Goal: Task Accomplishment & Management: Manage account settings

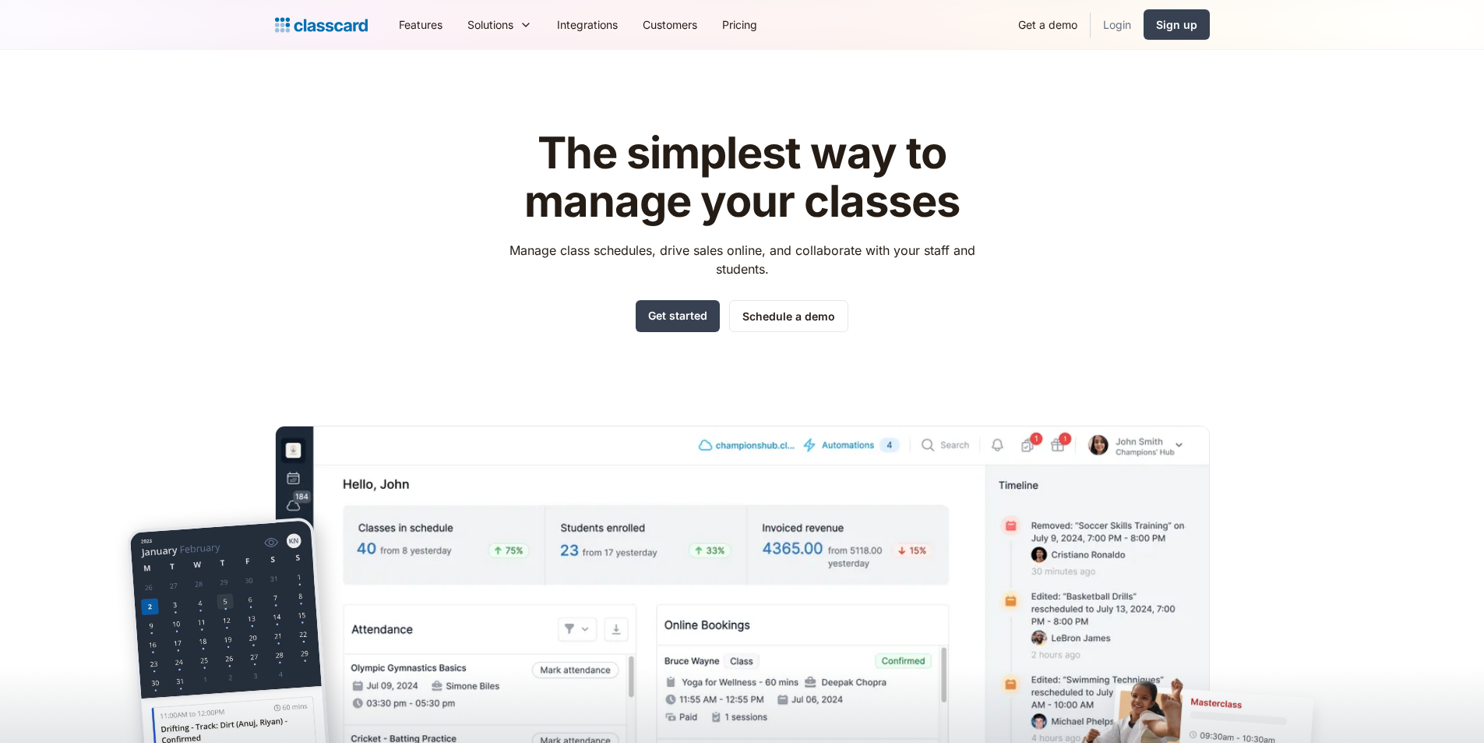
click at [1110, 16] on link "Login" at bounding box center [1117, 24] width 53 height 35
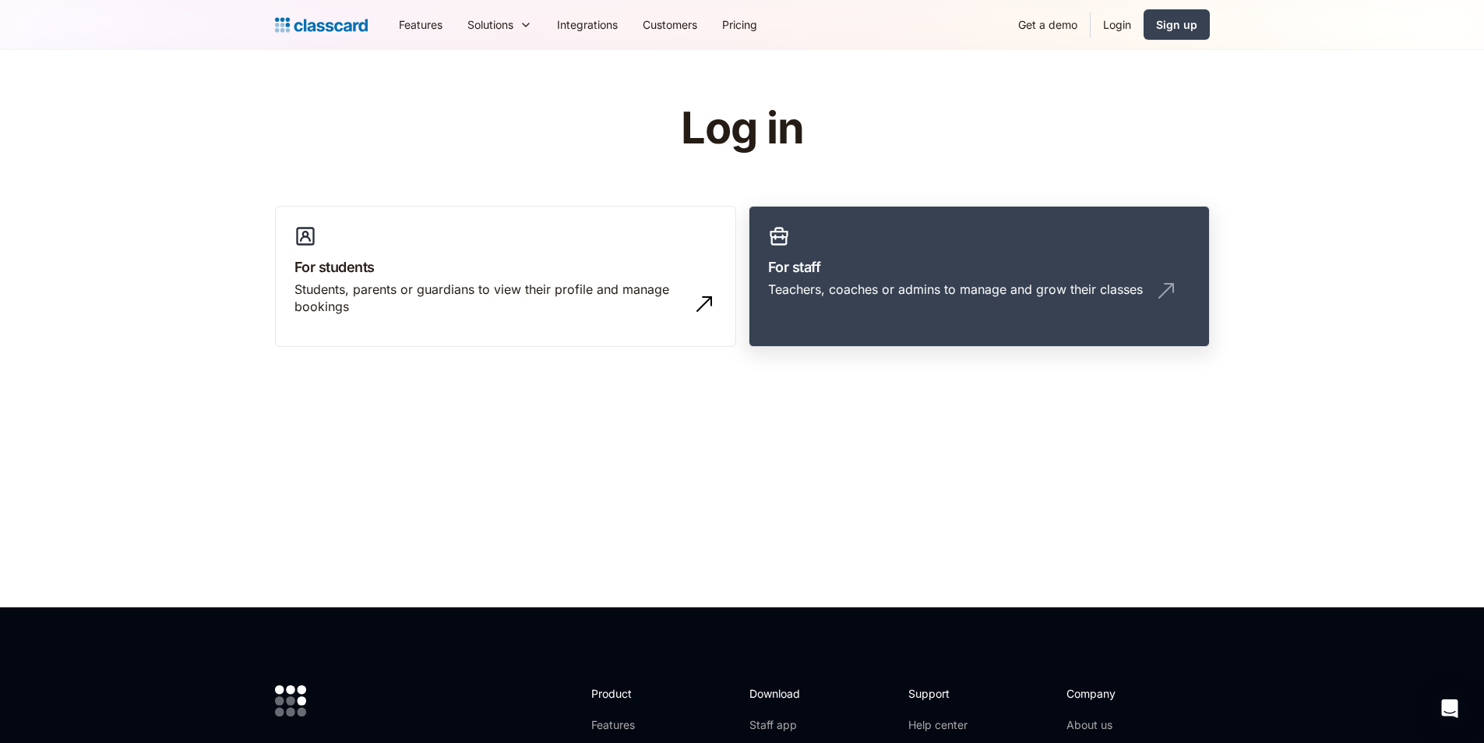
click at [845, 279] on link "For staff Teachers, coaches or admins to manage and grow their classes" at bounding box center [979, 277] width 461 height 142
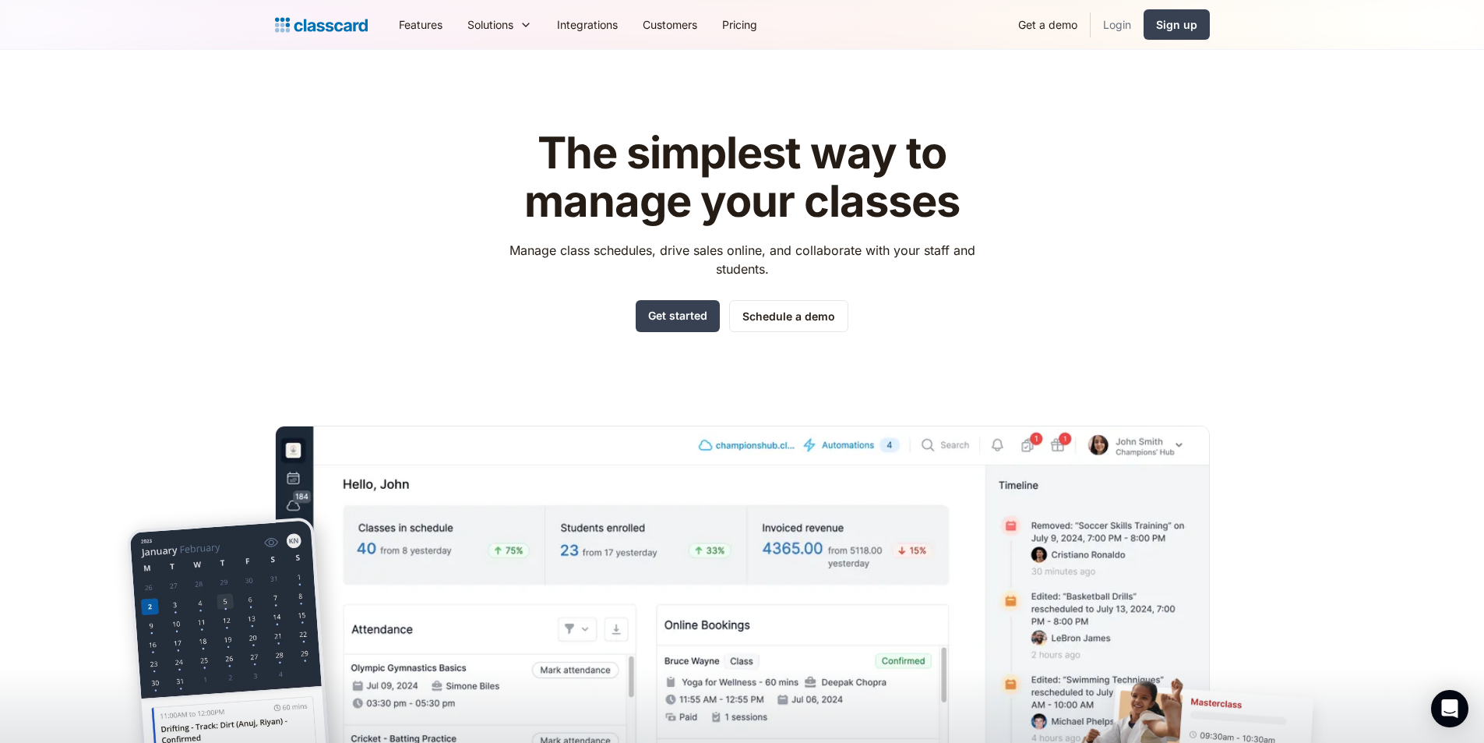
click at [1122, 21] on link "Login" at bounding box center [1117, 24] width 53 height 35
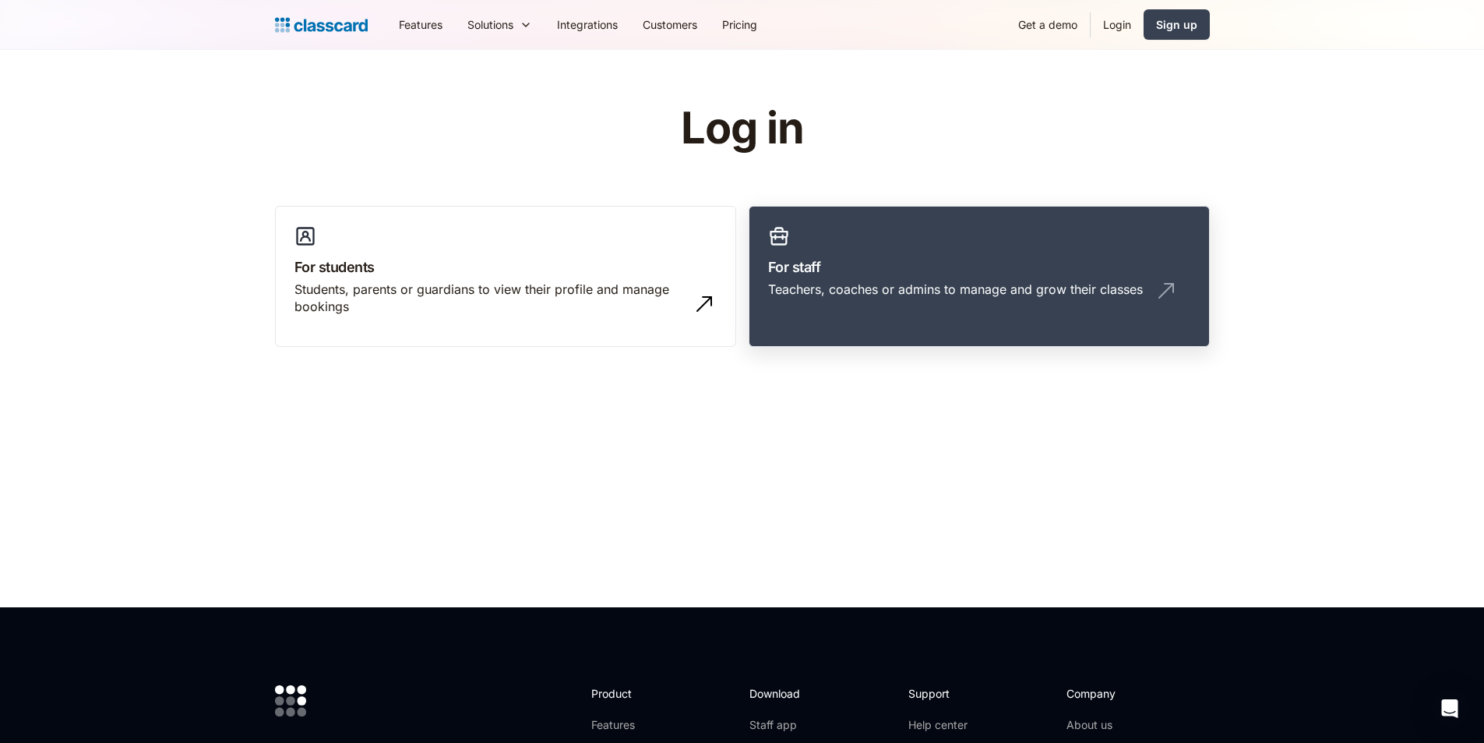
click at [940, 260] on h3 "For staff" at bounding box center [979, 266] width 422 height 21
